Goal: Information Seeking & Learning: Learn about a topic

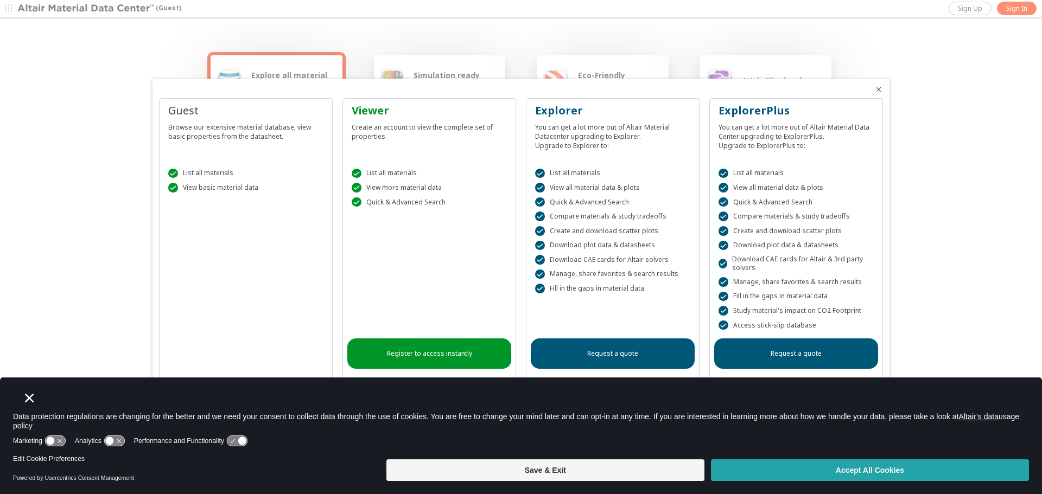
click at [803, 477] on button "Accept All Cookies" at bounding box center [870, 471] width 318 height 22
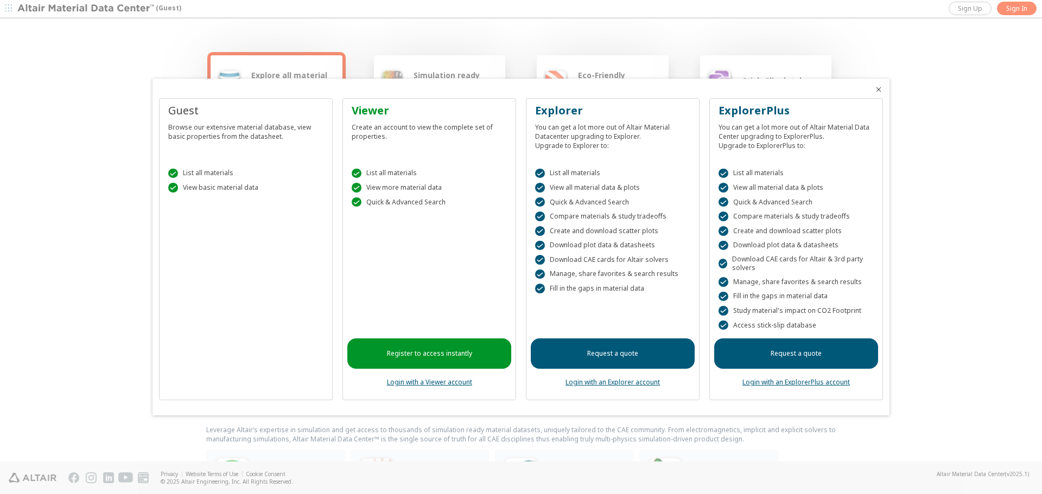
click at [215, 109] on div "Guest" at bounding box center [245, 110] width 155 height 15
click at [188, 182] on div " List all materials  View basic material data" at bounding box center [246, 178] width 164 height 46
drag, startPoint x: 182, startPoint y: 114, endPoint x: 188, endPoint y: 193, distance: 78.4
click at [188, 193] on div "Guest Browse our extensive material database, view basic properties from the da…" at bounding box center [246, 249] width 174 height 303
click at [188, 193] on div " List all materials  View basic material data" at bounding box center [246, 178] width 164 height 46
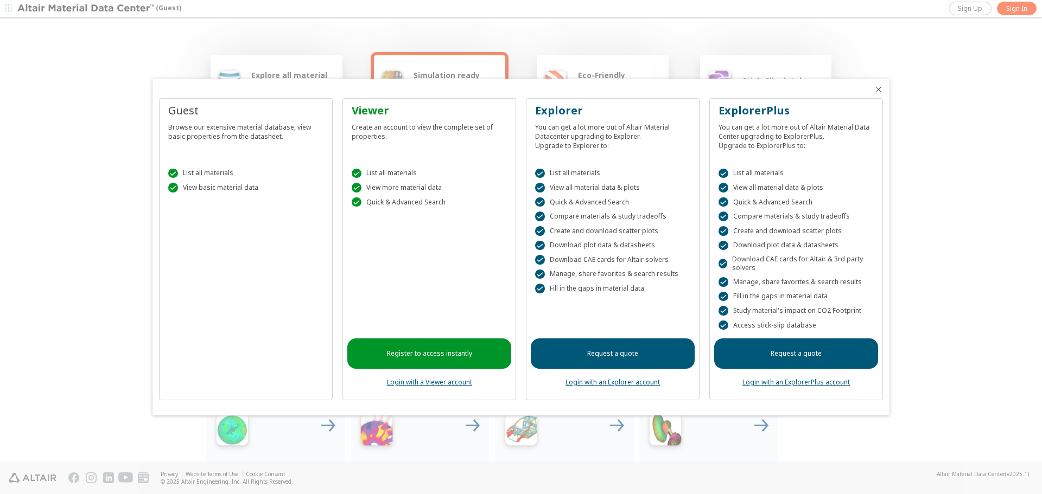
click at [250, 198] on div " List all materials  View basic material data" at bounding box center [246, 178] width 164 height 46
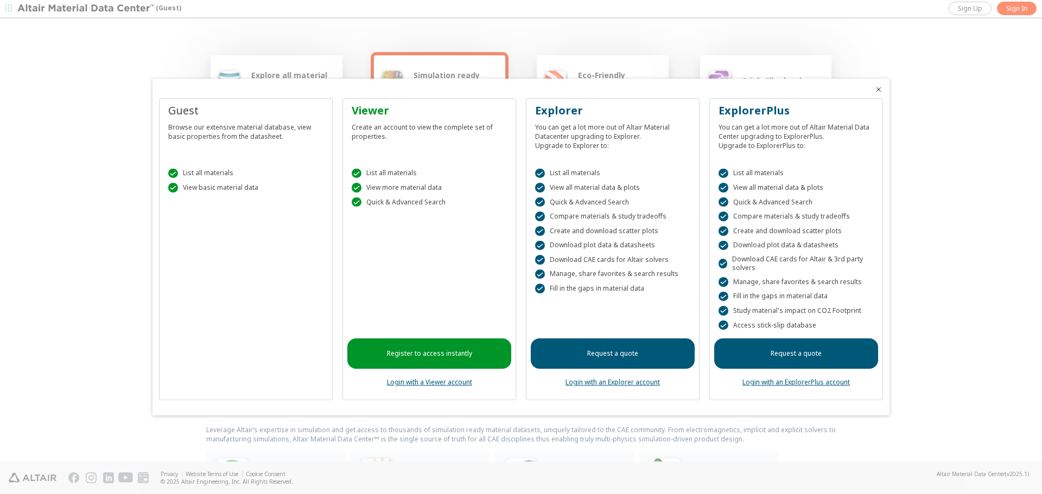
click at [235, 67] on div at bounding box center [521, 247] width 1042 height 494
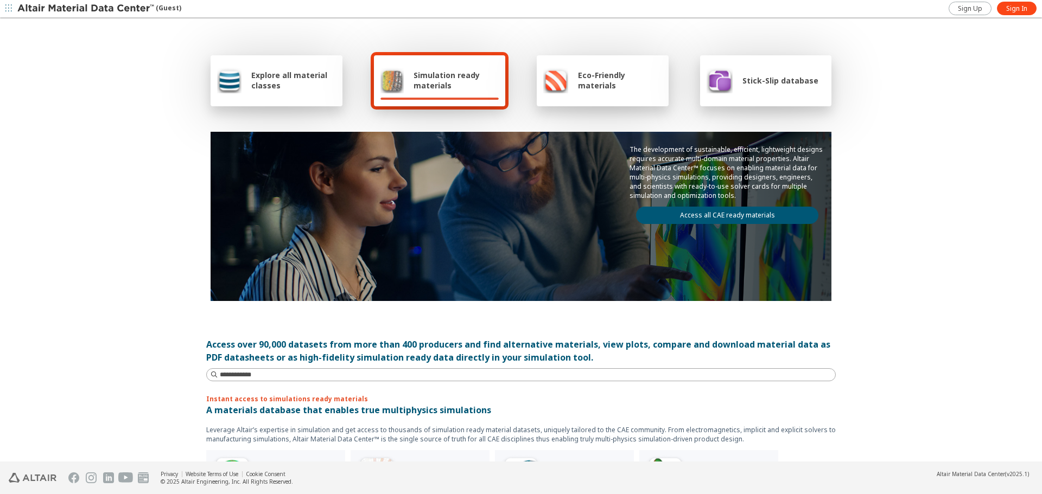
click at [261, 71] on span "Explore all material classes" at bounding box center [293, 80] width 85 height 21
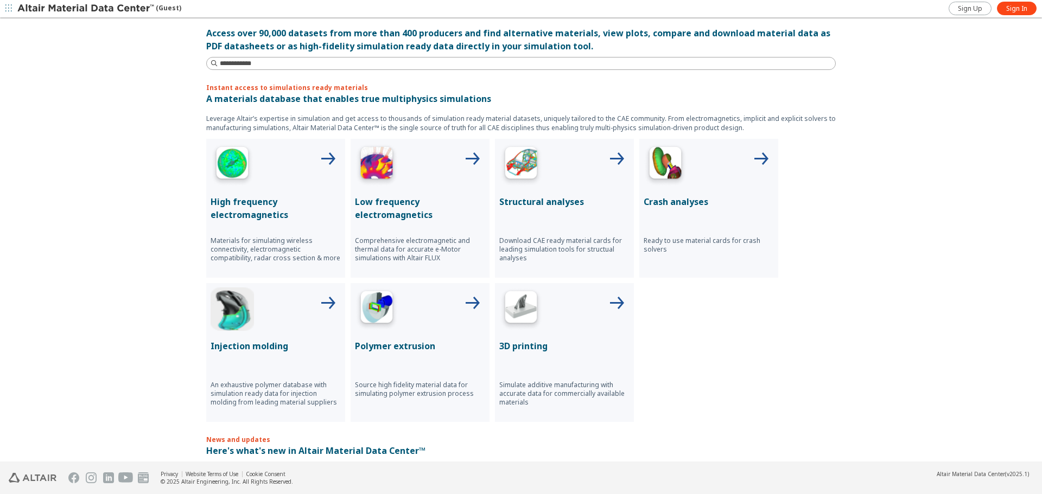
scroll to position [326, 0]
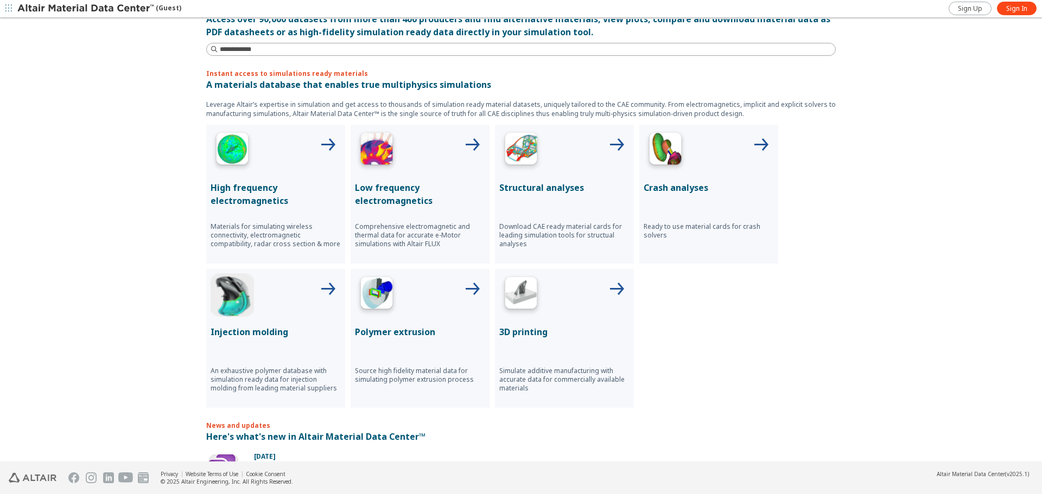
click at [539, 329] on p "3D printing" at bounding box center [564, 332] width 130 height 13
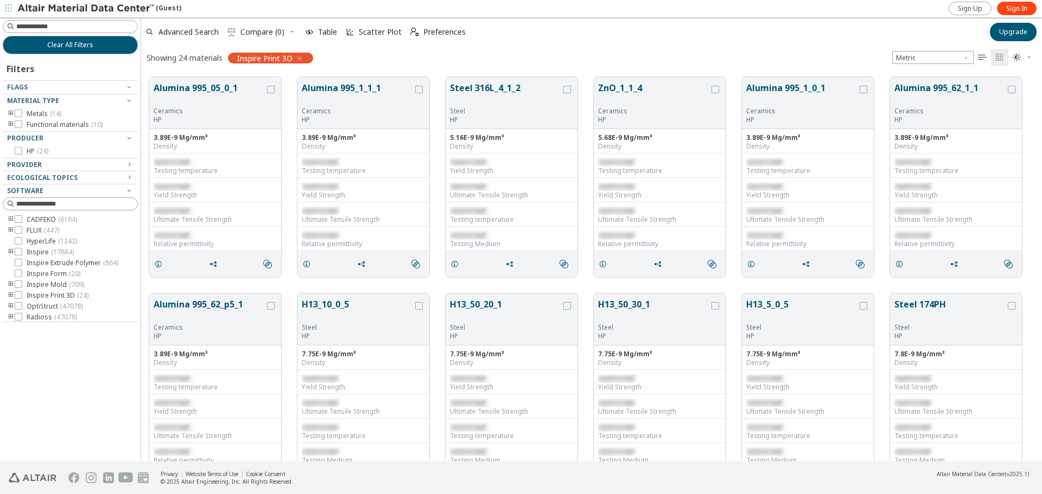
scroll to position [385, 892]
click at [476, 90] on button "Steel 316L_4_1_2" at bounding box center [505, 93] width 111 height 25
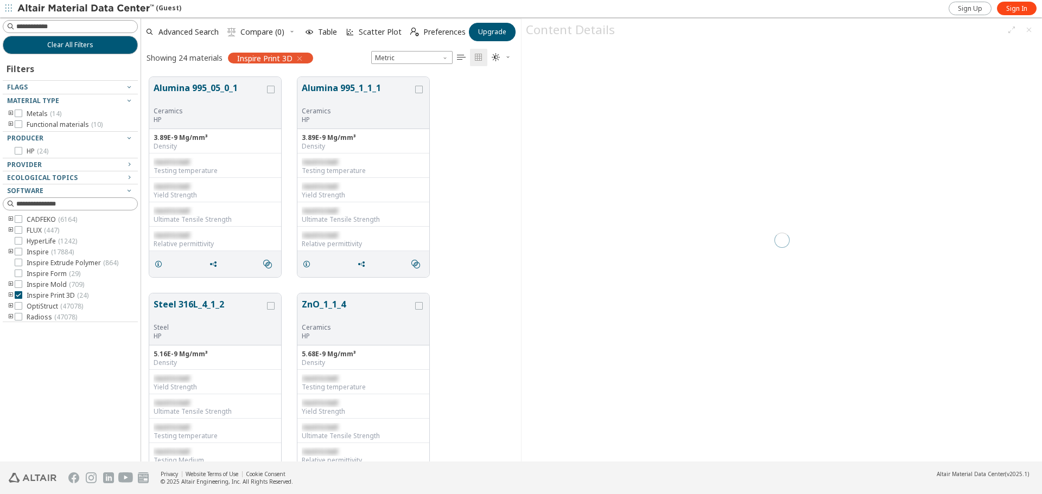
scroll to position [385, 372]
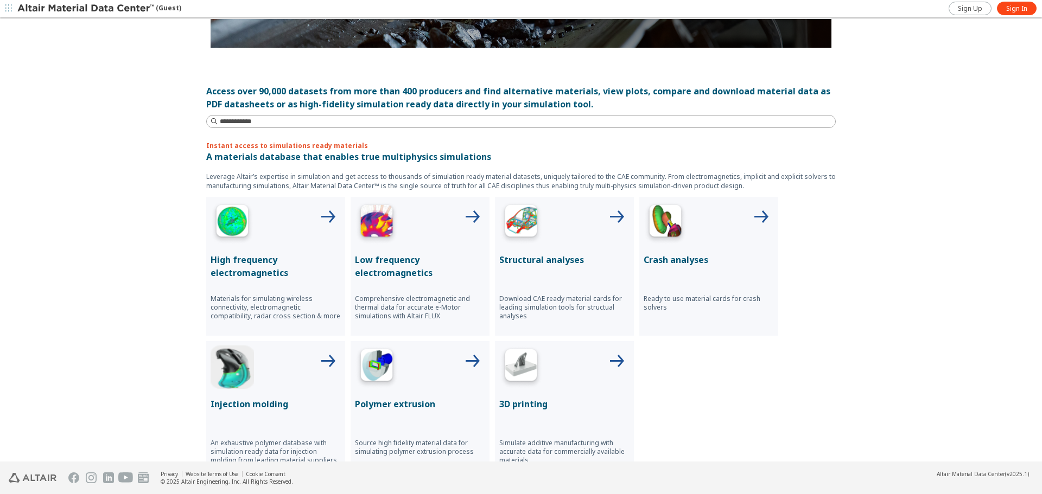
scroll to position [271, 0]
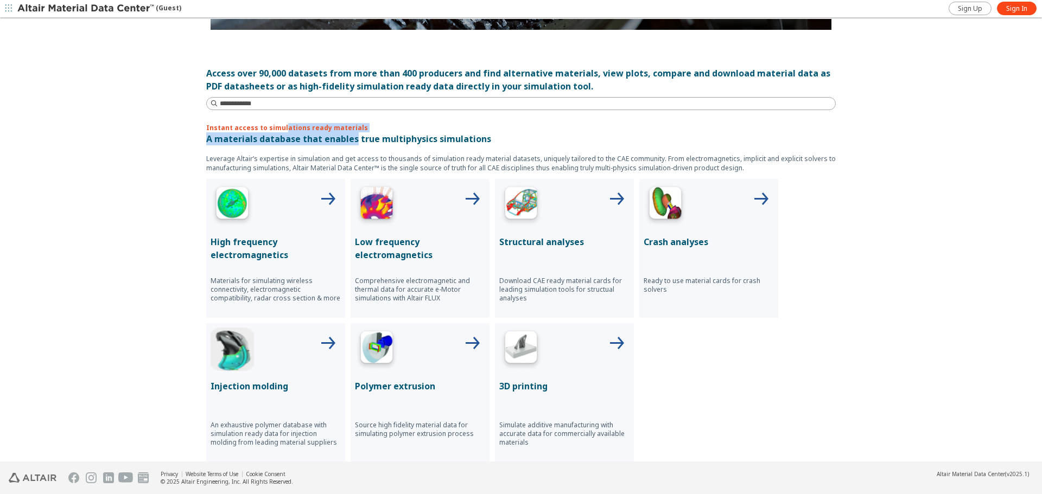
drag, startPoint x: 296, startPoint y: 136, endPoint x: 350, endPoint y: 138, distance: 54.3
click at [350, 138] on div "Instant access to simulations ready materials A materials database that enables…" at bounding box center [520, 292] width 629 height 339
click at [350, 138] on p "A materials database that enables true multiphysics simulations" at bounding box center [520, 138] width 629 height 13
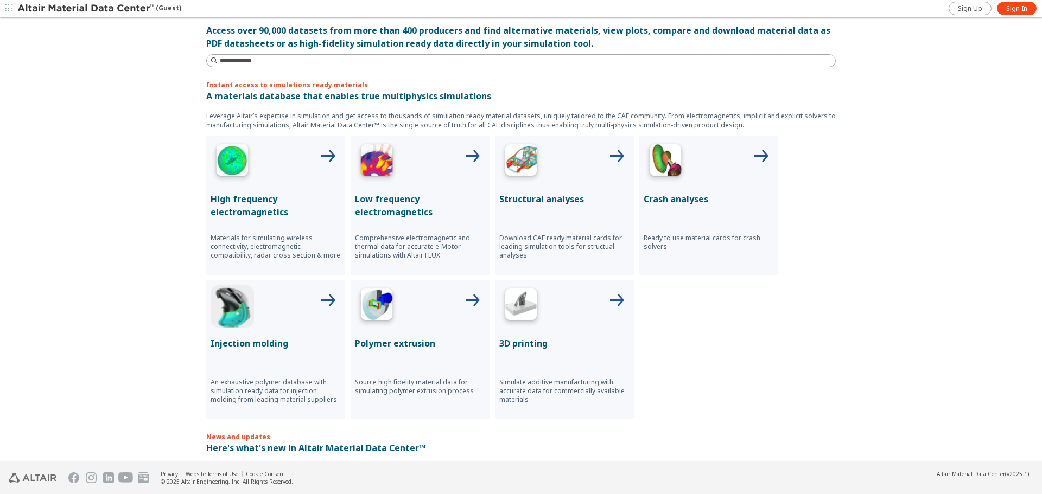
scroll to position [380, 0]
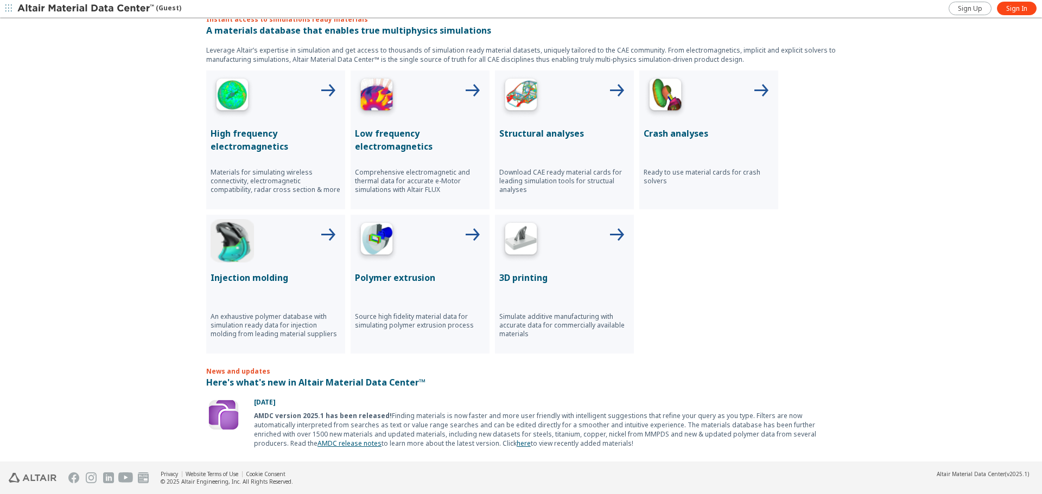
click at [547, 265] on div "3D printing Simulate additive manufacturing with accurate data for commercially…" at bounding box center [564, 284] width 139 height 139
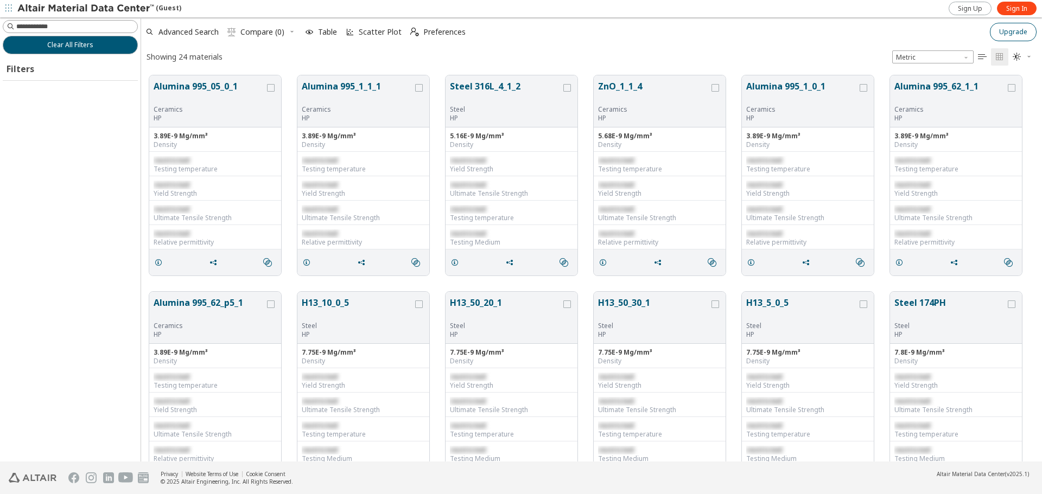
scroll to position [385, 892]
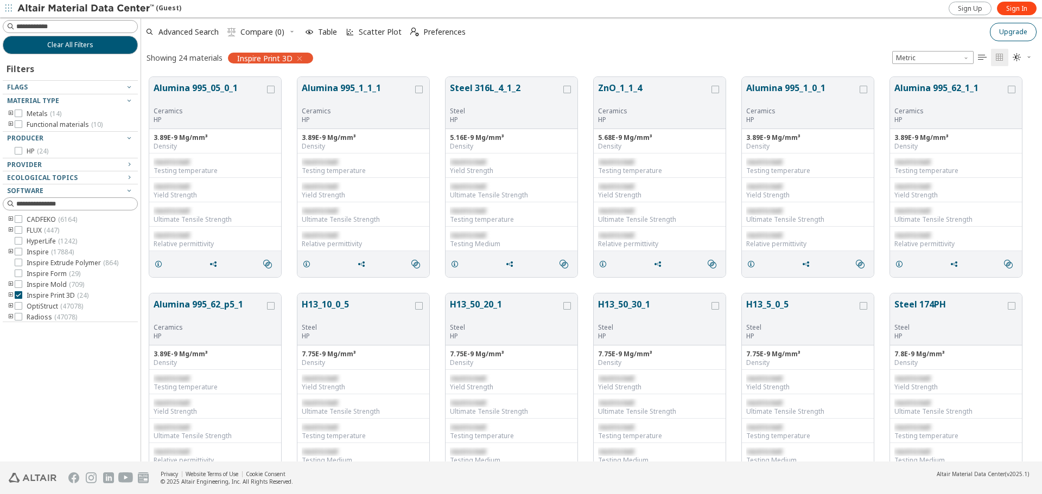
click at [1020, 35] on span "Upgrade" at bounding box center [1013, 32] width 28 height 9
